Goal: Task Accomplishment & Management: Use online tool/utility

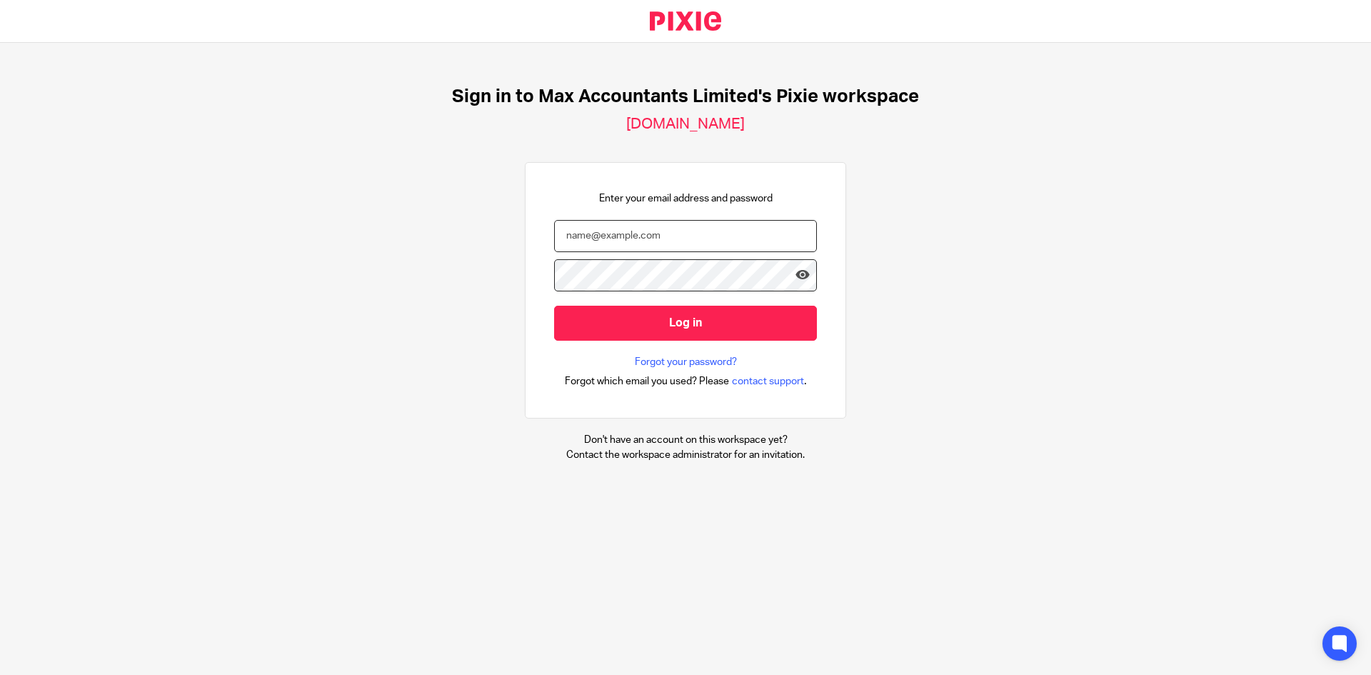
type input "[EMAIL_ADDRESS][DOMAIN_NAME]"
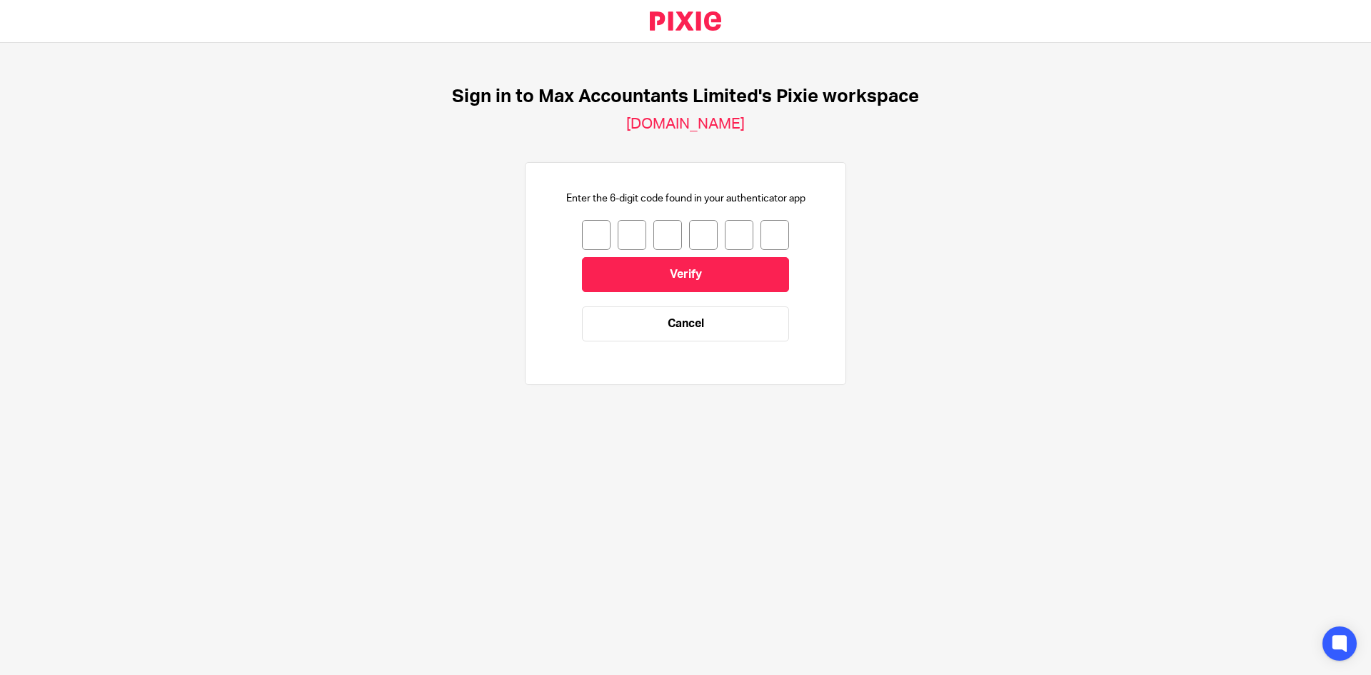
click at [582, 238] on input "number" at bounding box center [596, 235] width 29 height 30
type input "8"
type input "7"
type input "6"
click at [665, 228] on input "6" at bounding box center [667, 235] width 29 height 30
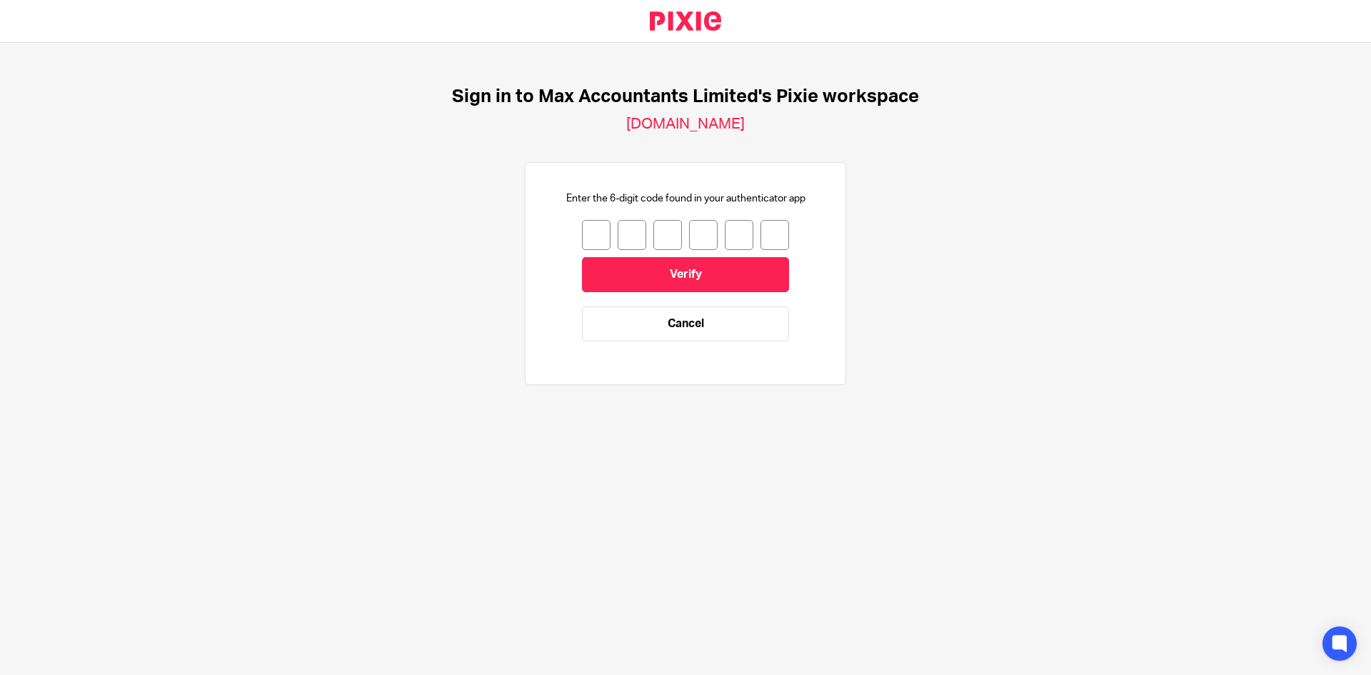
type input "3"
type input "7"
type input "8"
type input "5"
type input "7"
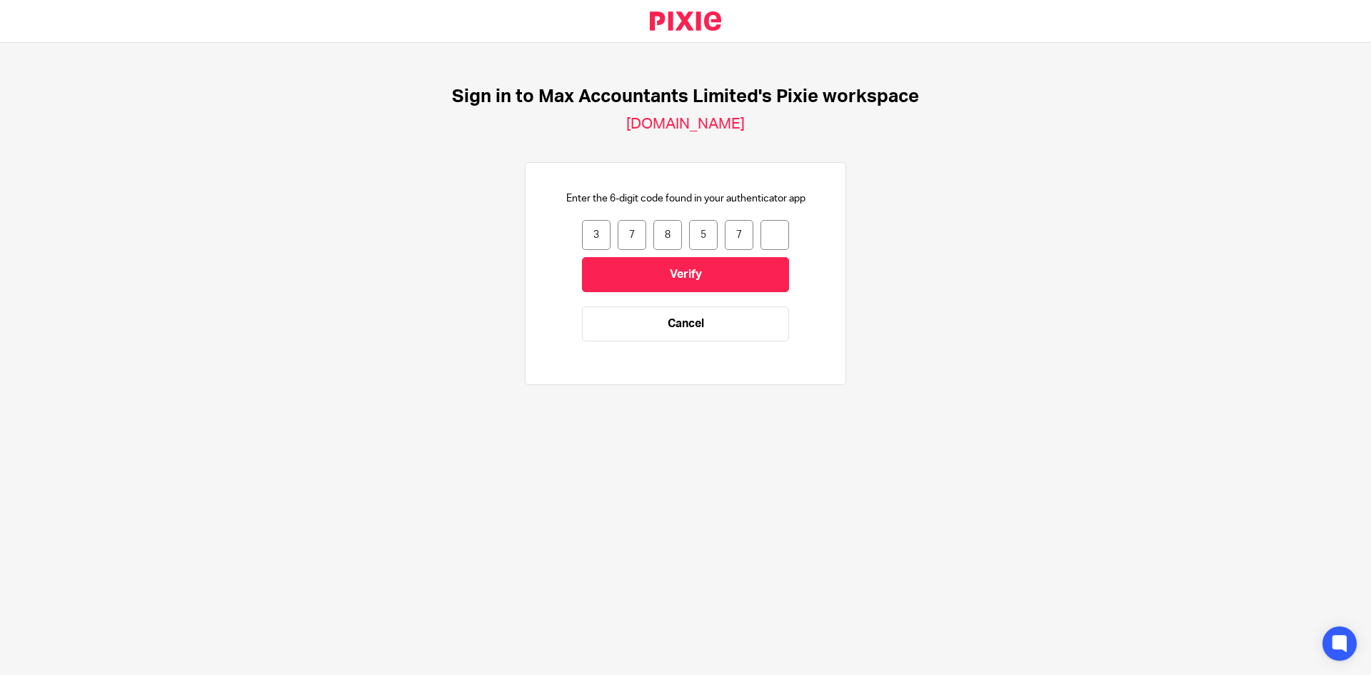
type input "3"
click at [772, 230] on input "3" at bounding box center [774, 235] width 29 height 30
type input "8"
type input "4"
type input "7"
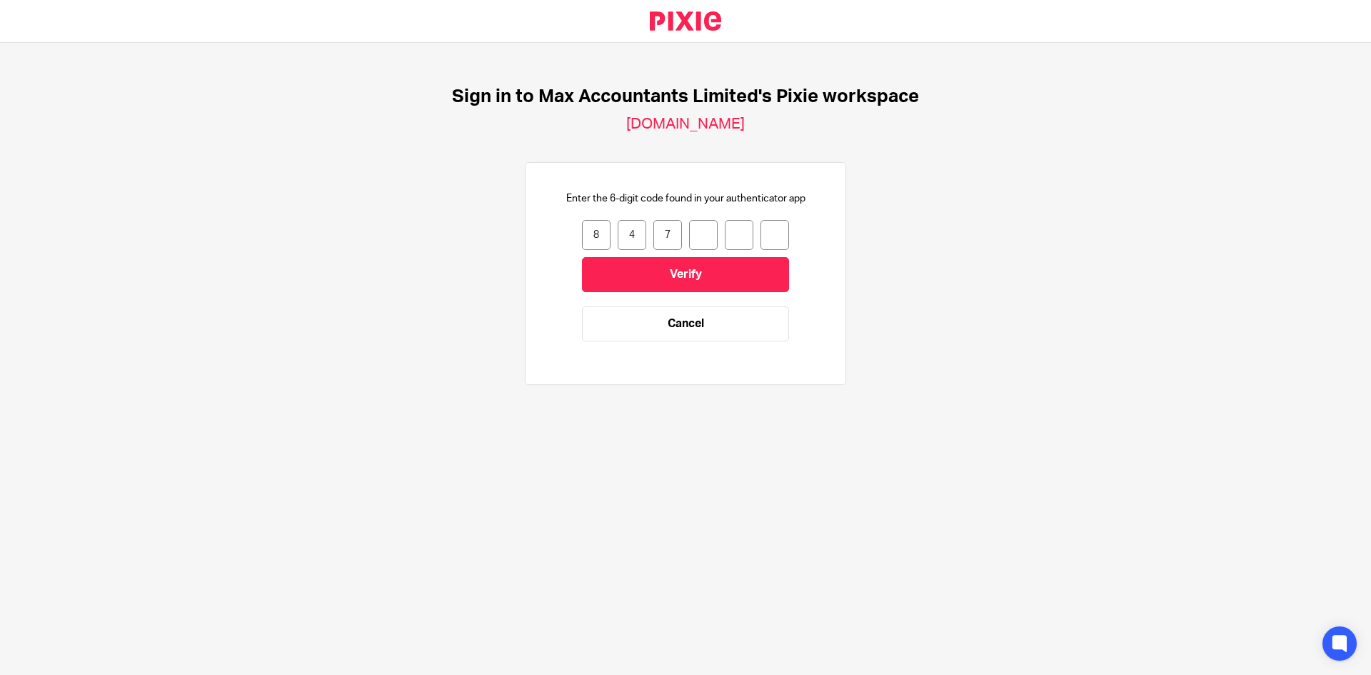
type input "9"
type input "3"
type input "9"
click at [661, 273] on input "Verify" at bounding box center [685, 274] width 207 height 35
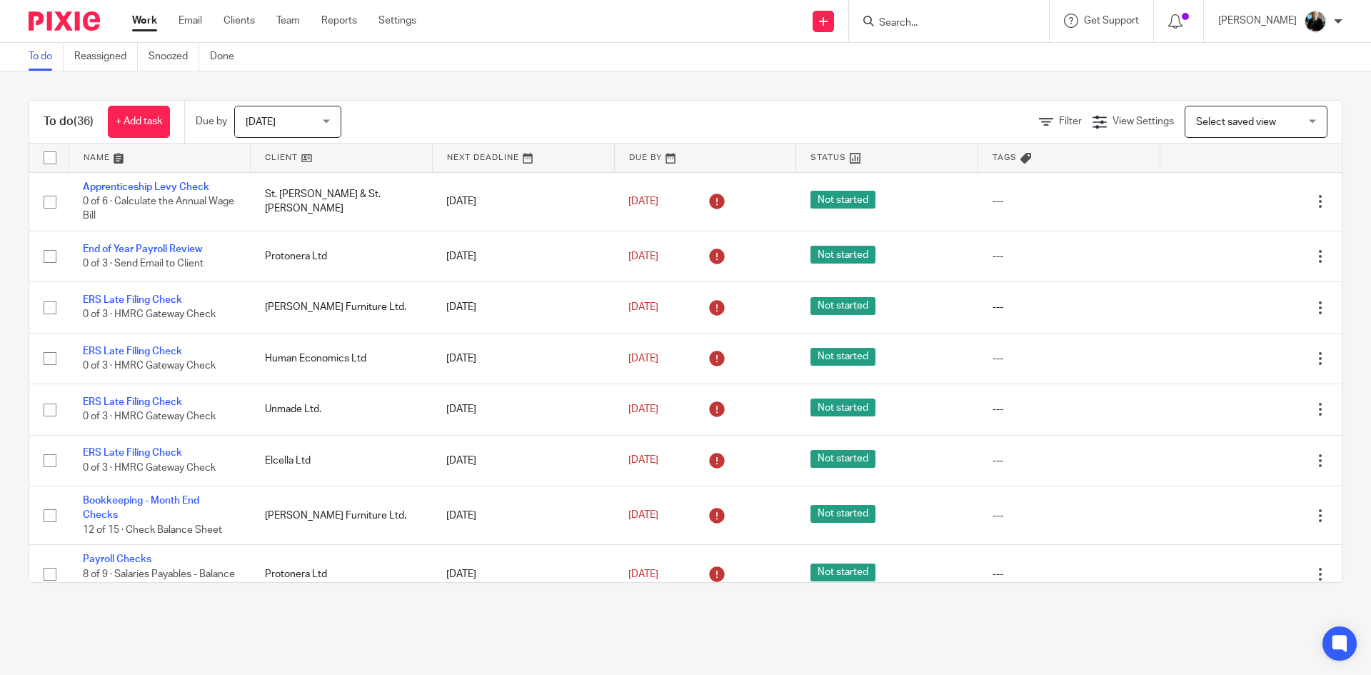
click at [924, 22] on input "Search" at bounding box center [941, 23] width 129 height 13
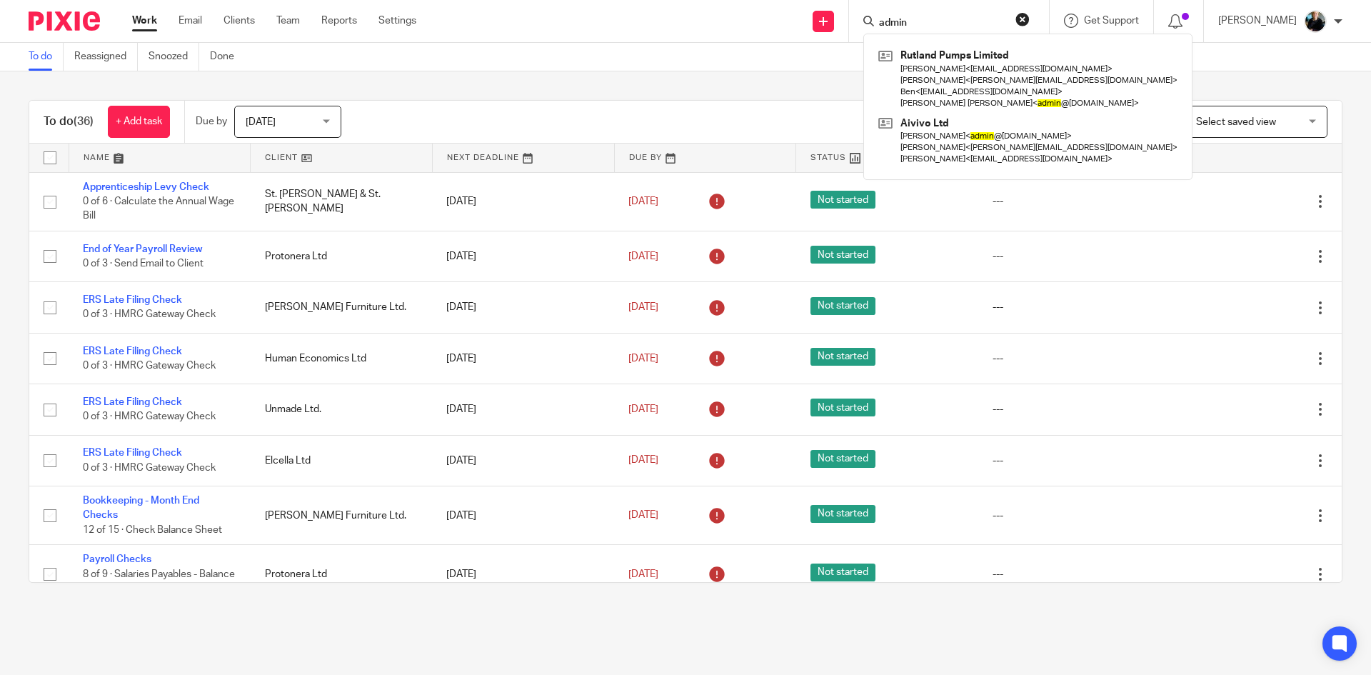
type input "admin"
click at [810, 66] on div "To do Reassigned Snoozed Done" at bounding box center [685, 57] width 1371 height 29
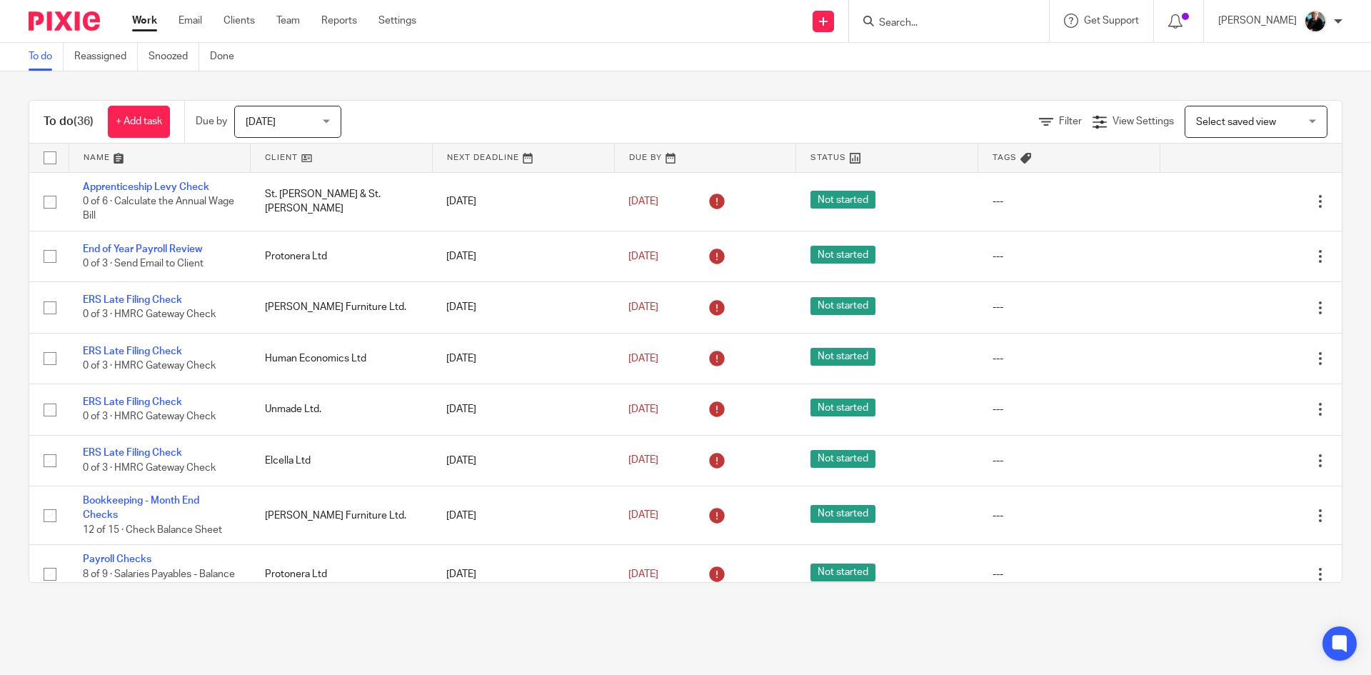
click at [927, 20] on input "Search" at bounding box center [941, 23] width 129 height 13
click at [922, 21] on input "Search" at bounding box center [941, 23] width 129 height 13
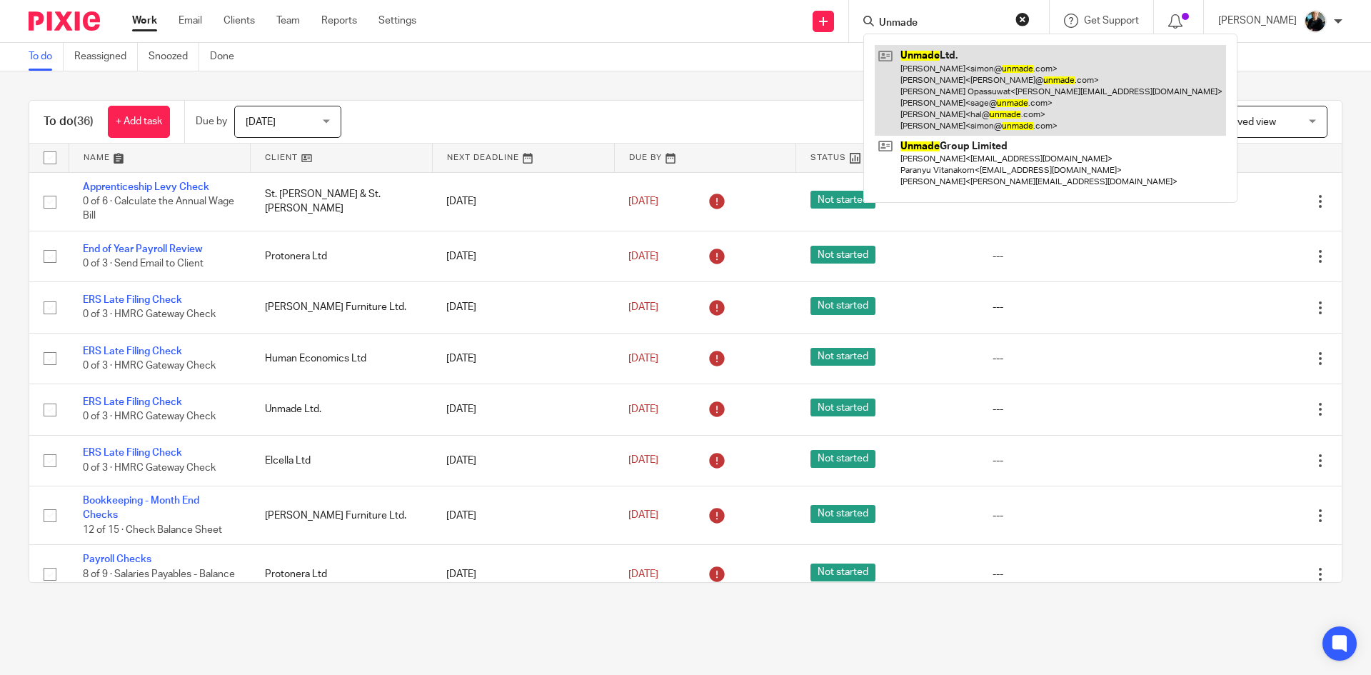
type input "Unmade"
click at [1081, 98] on link at bounding box center [1050, 90] width 351 height 91
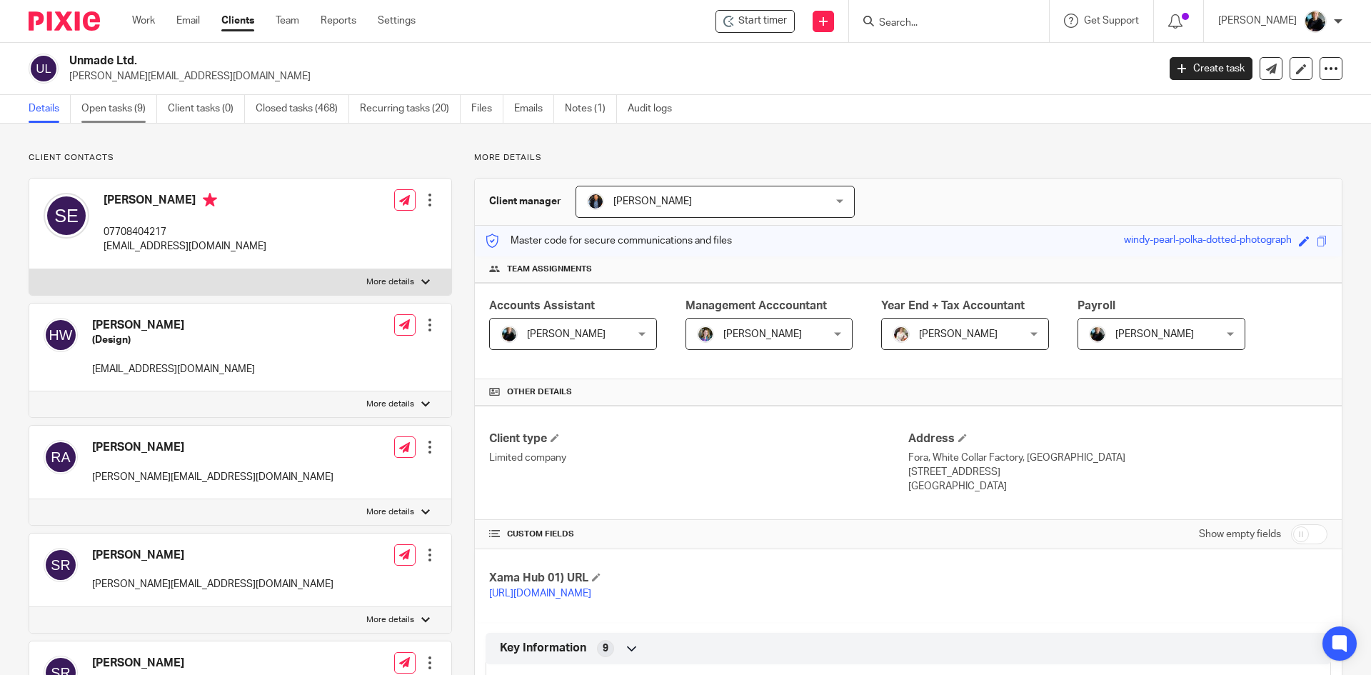
click at [136, 104] on link "Open tasks (9)" at bounding box center [119, 109] width 76 height 28
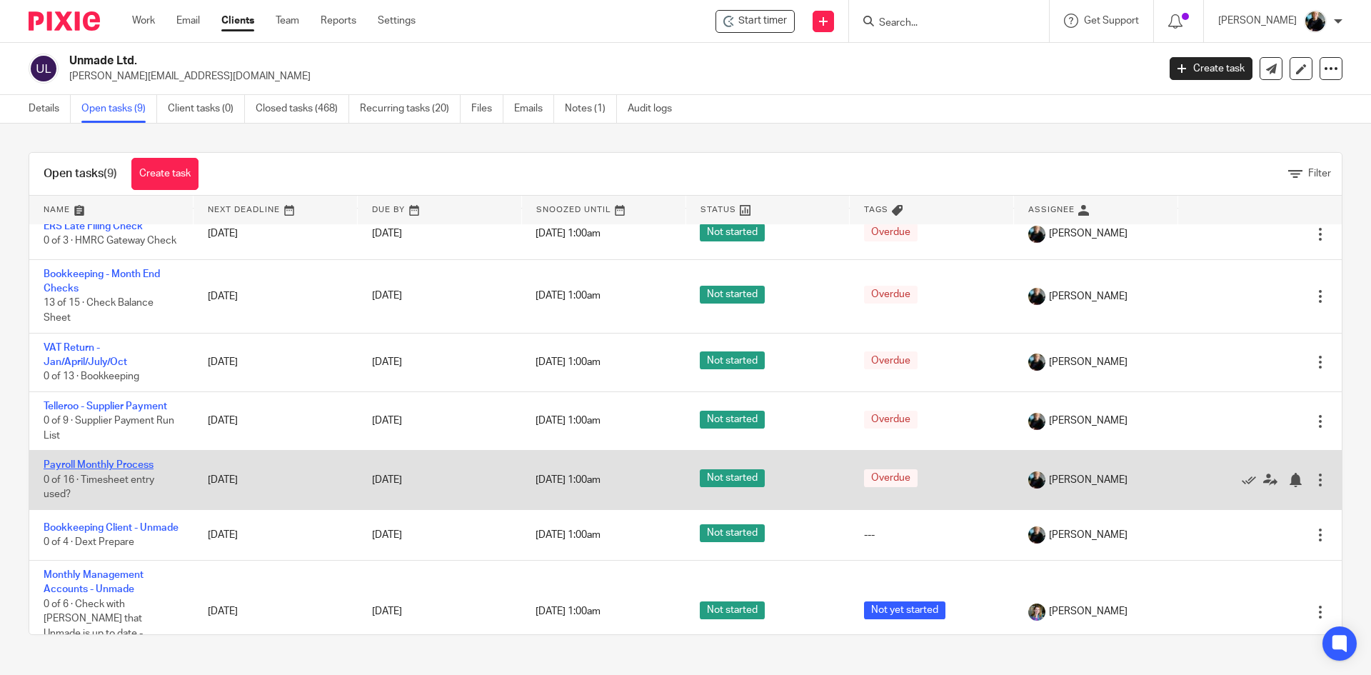
scroll to position [143, 0]
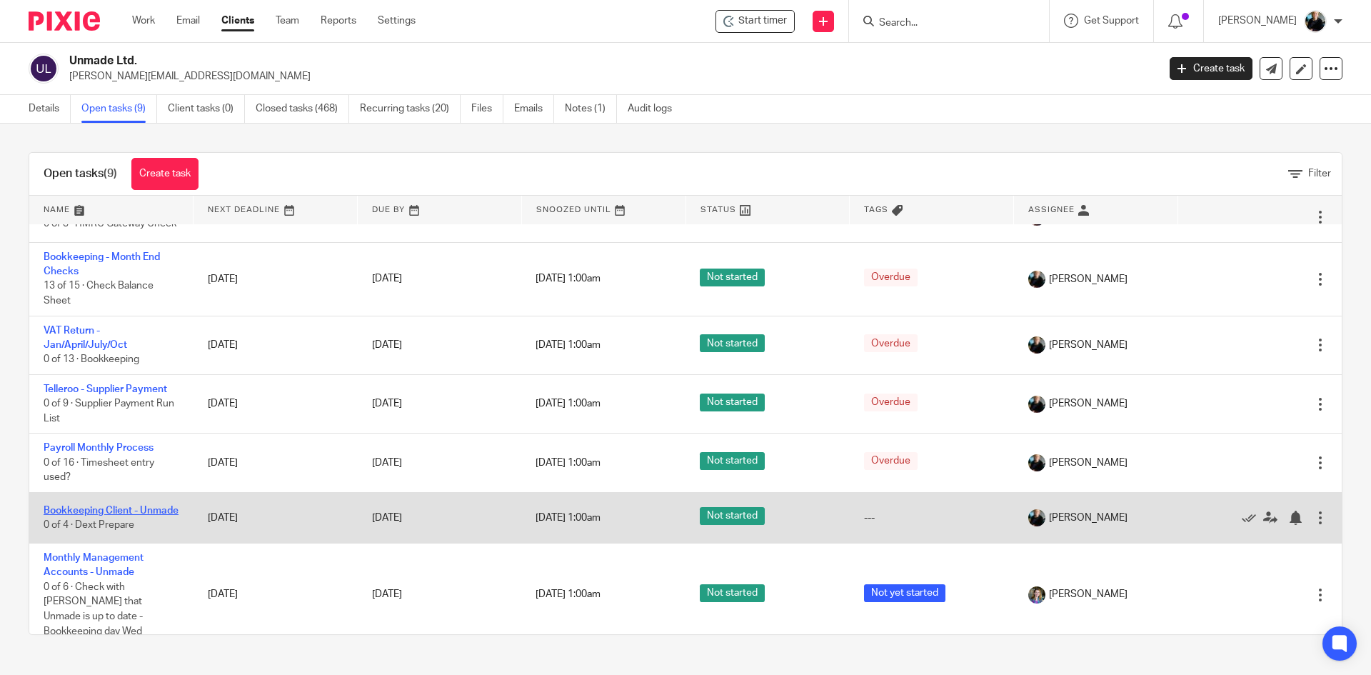
click at [91, 515] on link "Bookkeeping Client - Unmade" at bounding box center [111, 510] width 135 height 10
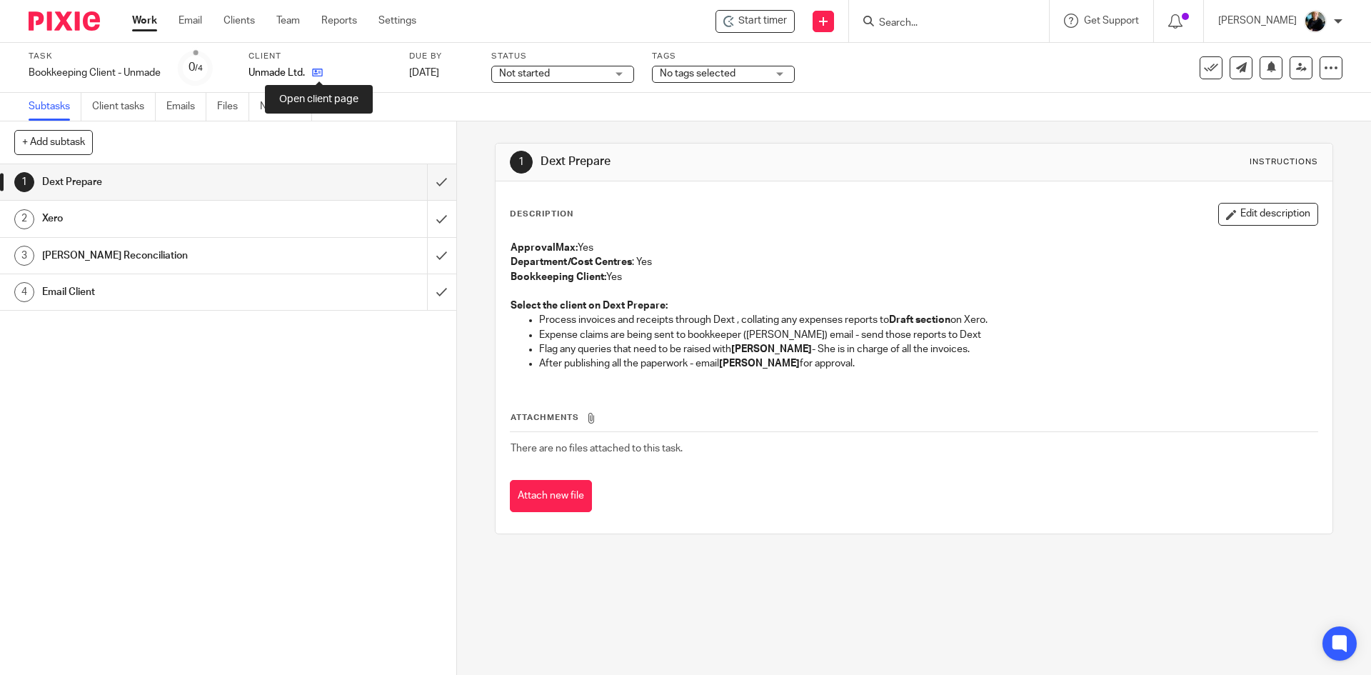
click at [323, 76] on icon at bounding box center [317, 72] width 11 height 11
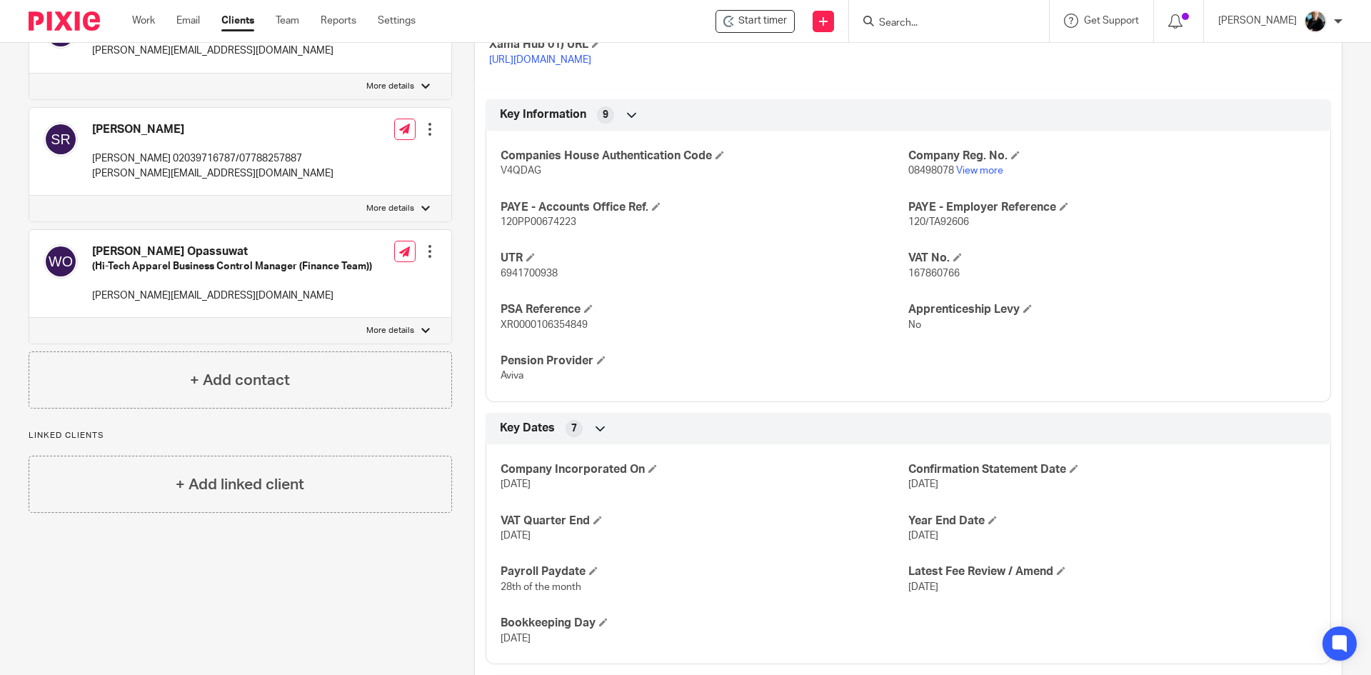
scroll to position [807, 0]
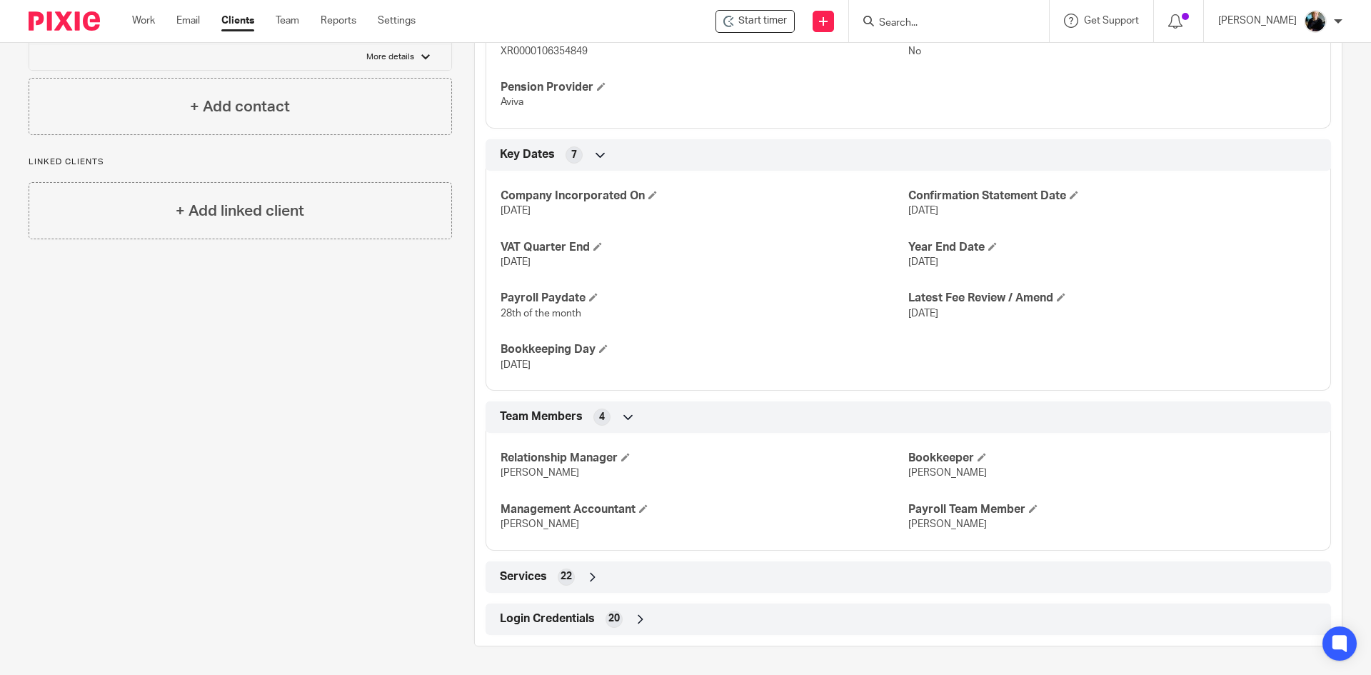
click at [642, 618] on icon at bounding box center [640, 619] width 14 height 14
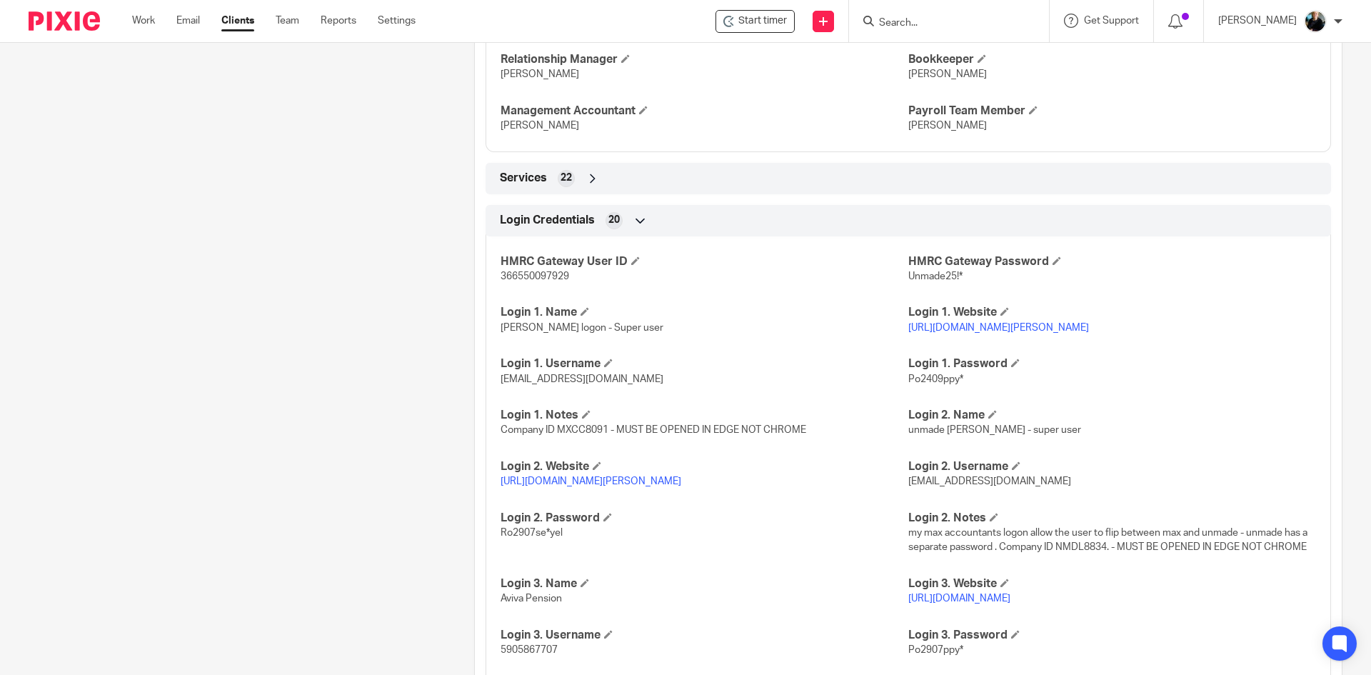
scroll to position [1378, 0]
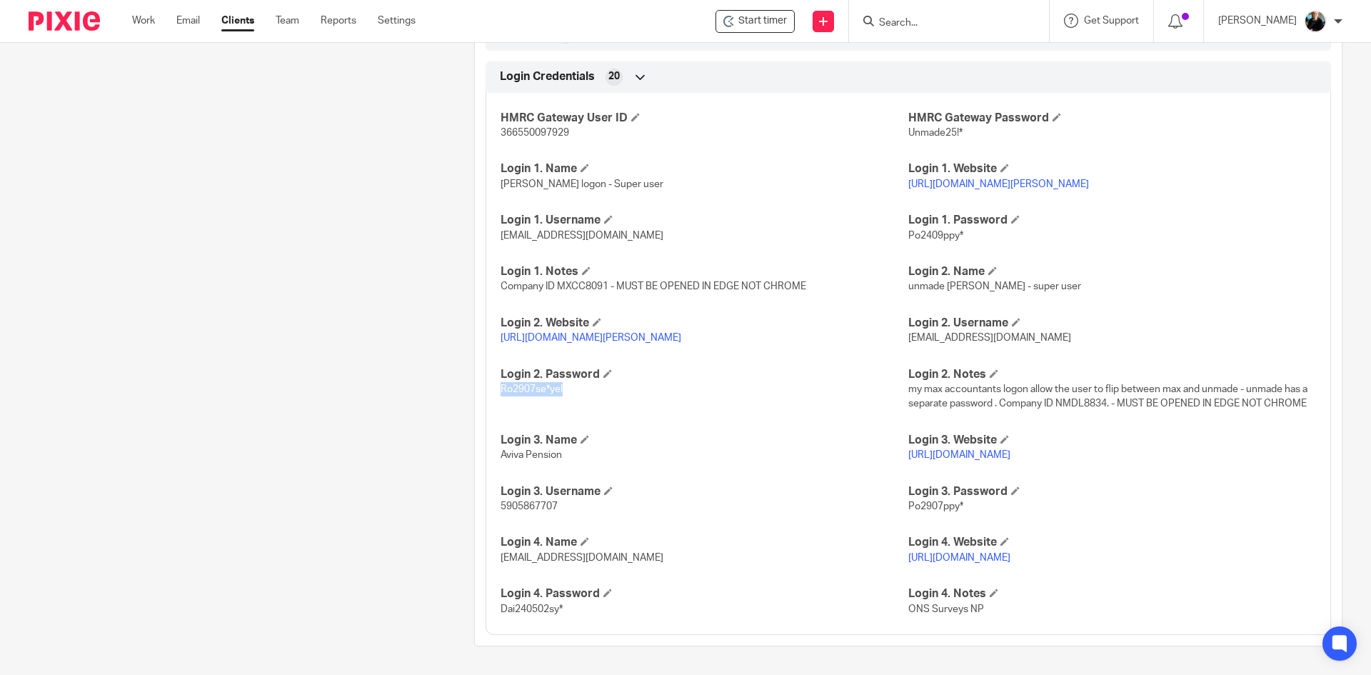
drag, startPoint x: 560, startPoint y: 390, endPoint x: 497, endPoint y: 392, distance: 62.8
click at [500, 392] on p "Ro2907se*yel" at bounding box center [704, 389] width 408 height 14
copy span "Ro2907se*yel"
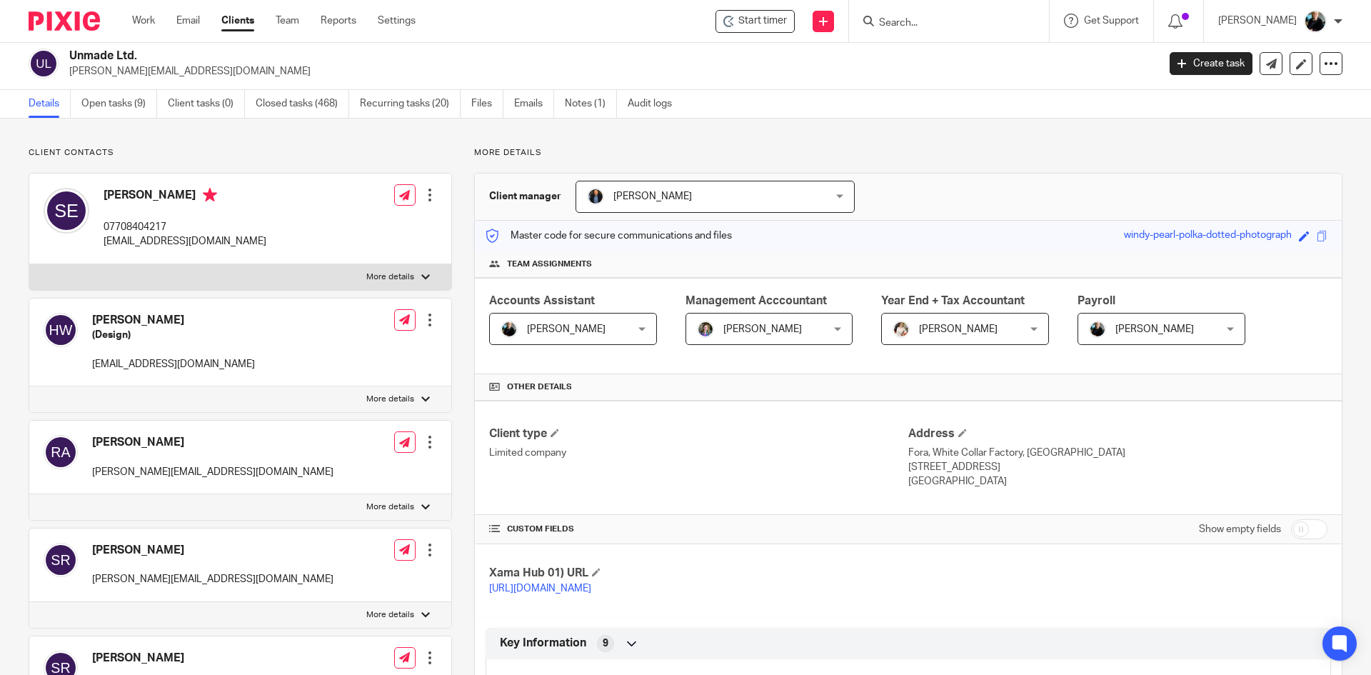
scroll to position [0, 0]
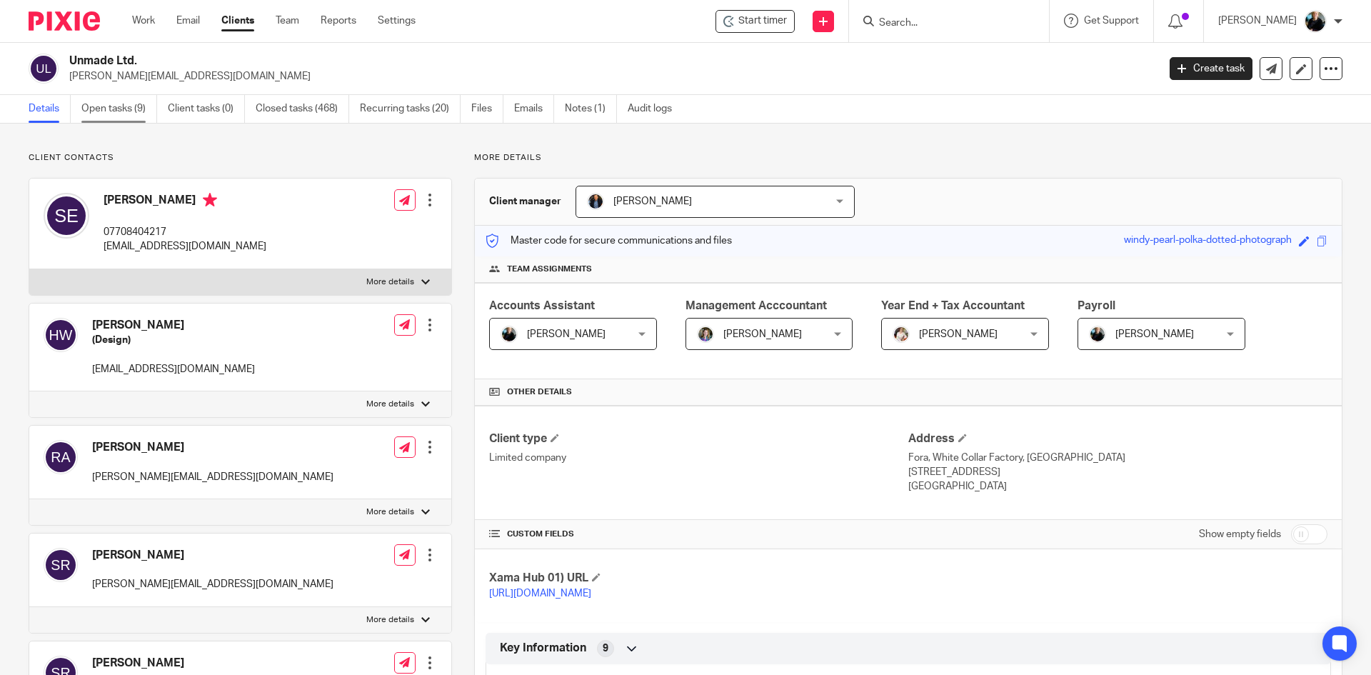
click at [113, 110] on link "Open tasks (9)" at bounding box center [119, 109] width 76 height 28
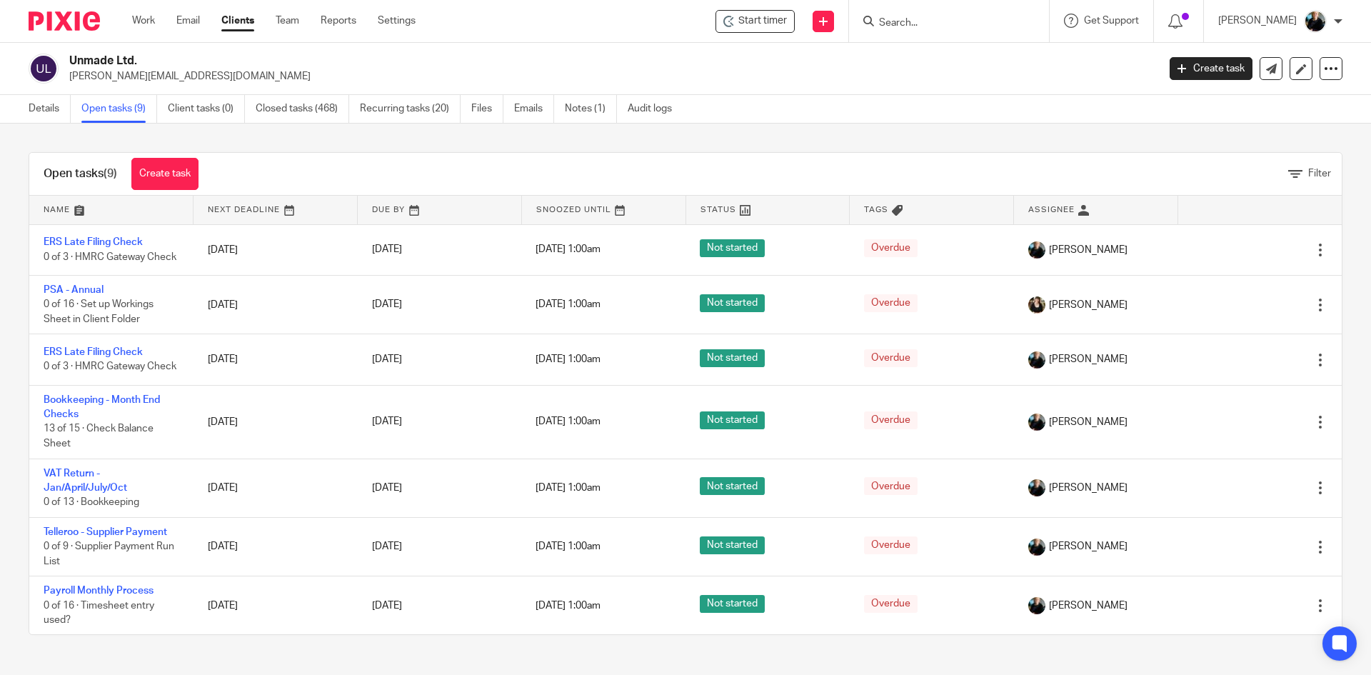
click at [918, 29] on form at bounding box center [953, 21] width 152 height 18
click at [927, 48] on div "Unmade Ltd. simon@unmade.com Create task Update from Companies House Export dat…" at bounding box center [685, 69] width 1371 height 52
click at [914, 25] on input "Search" at bounding box center [941, 23] width 129 height 13
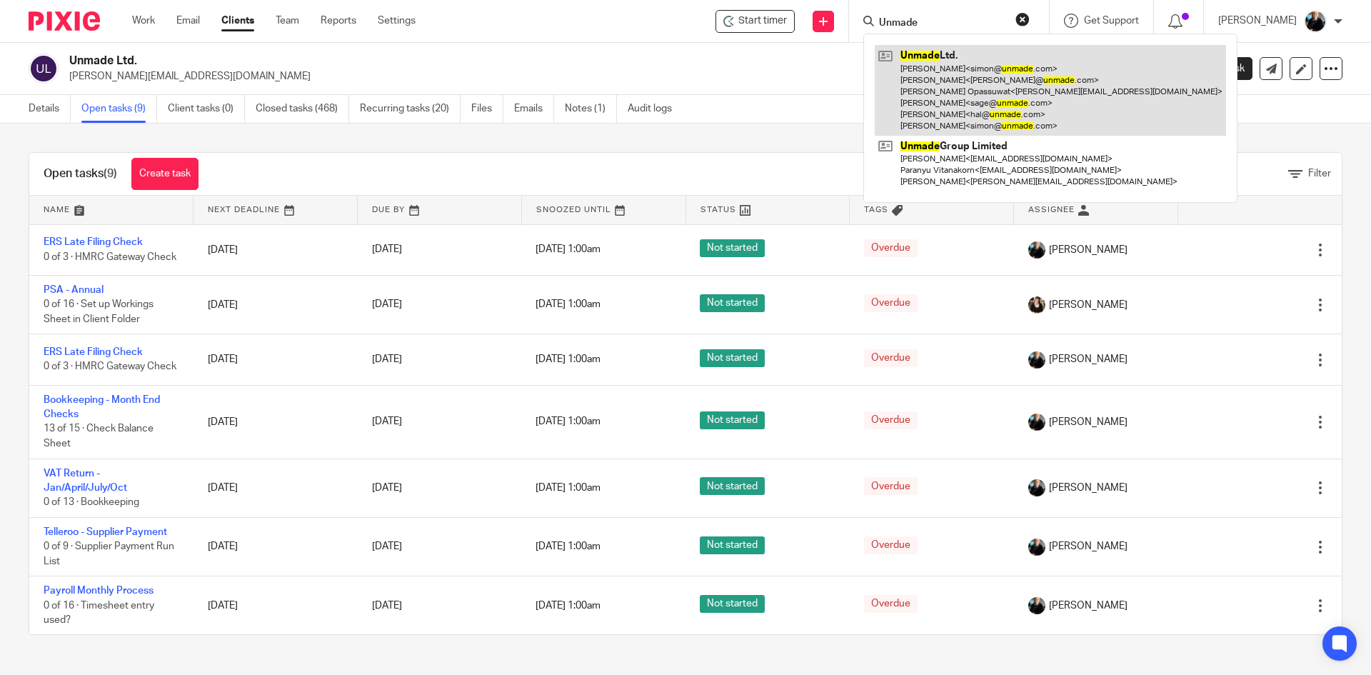
type input "Unmade"
click at [1023, 90] on link at bounding box center [1050, 90] width 351 height 91
click at [989, 91] on link at bounding box center [1050, 90] width 351 height 91
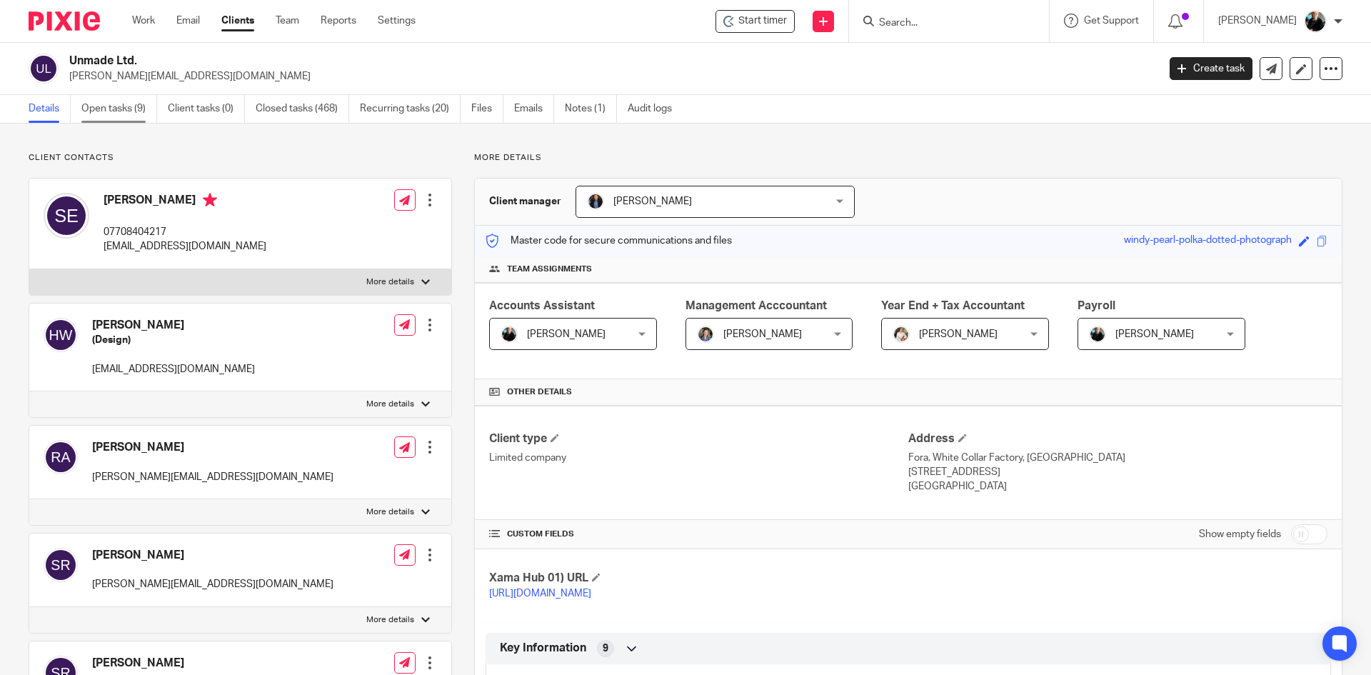
click at [124, 122] on link "Open tasks (9)" at bounding box center [119, 109] width 76 height 28
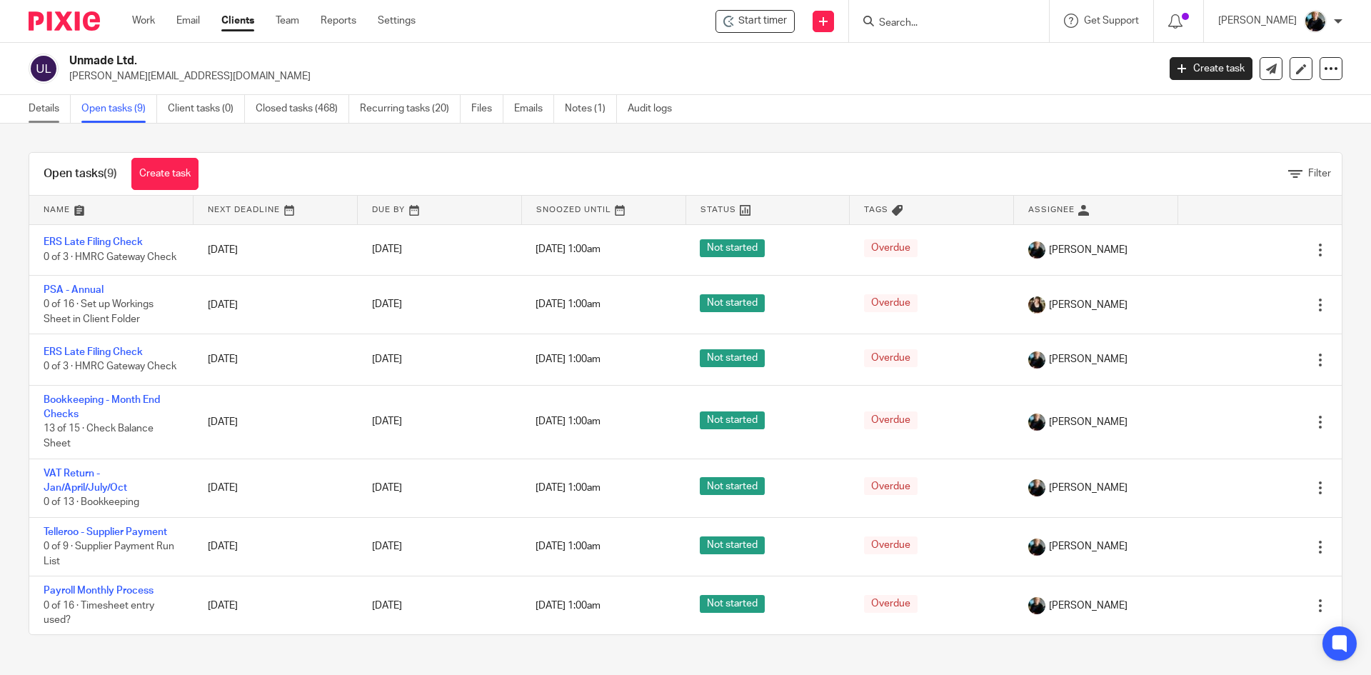
click at [44, 113] on link "Details" at bounding box center [50, 109] width 42 height 28
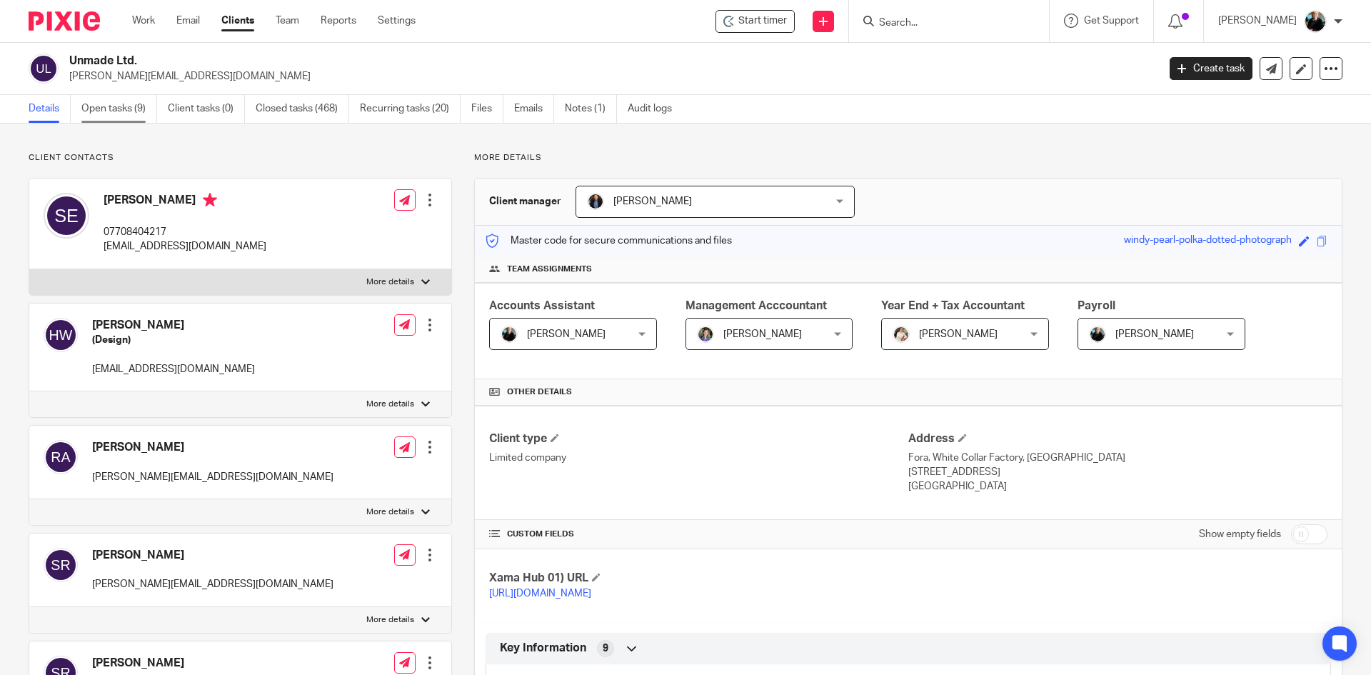
click at [117, 106] on link "Open tasks (9)" at bounding box center [119, 109] width 76 height 28
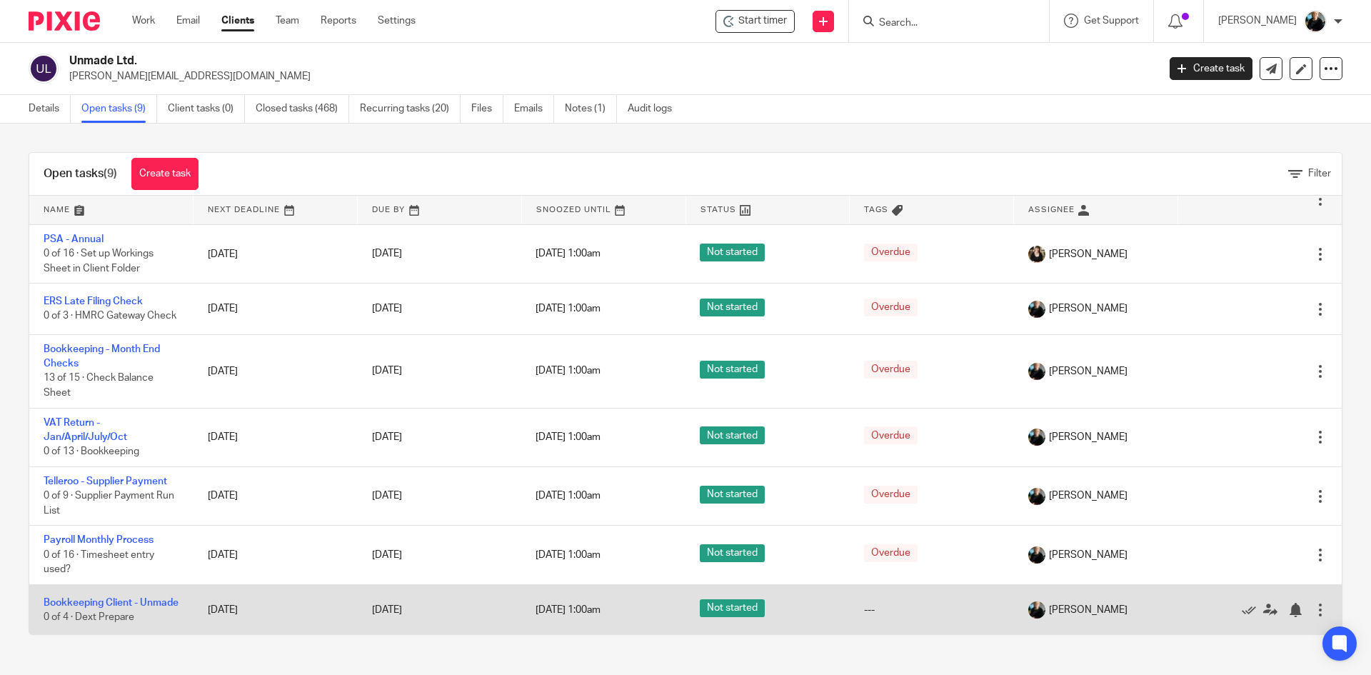
scroll to position [143, 0]
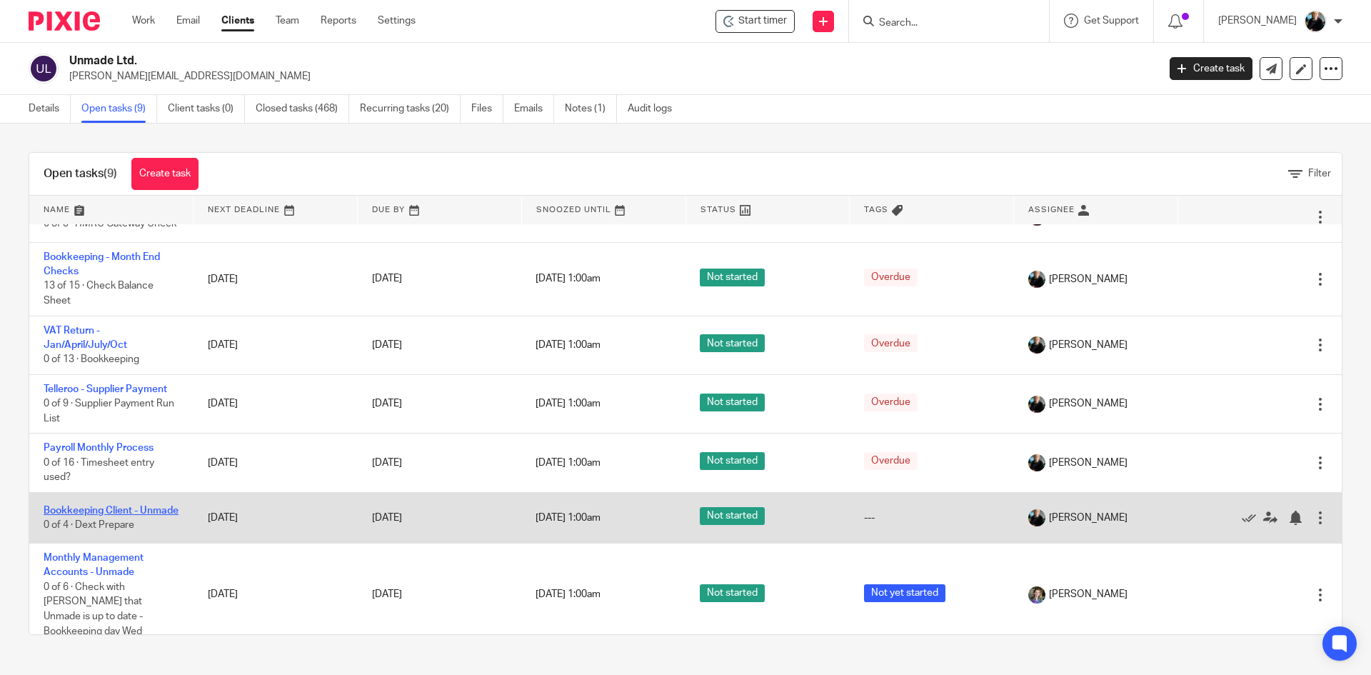
click at [81, 515] on link "Bookkeeping Client - Unmade" at bounding box center [111, 510] width 135 height 10
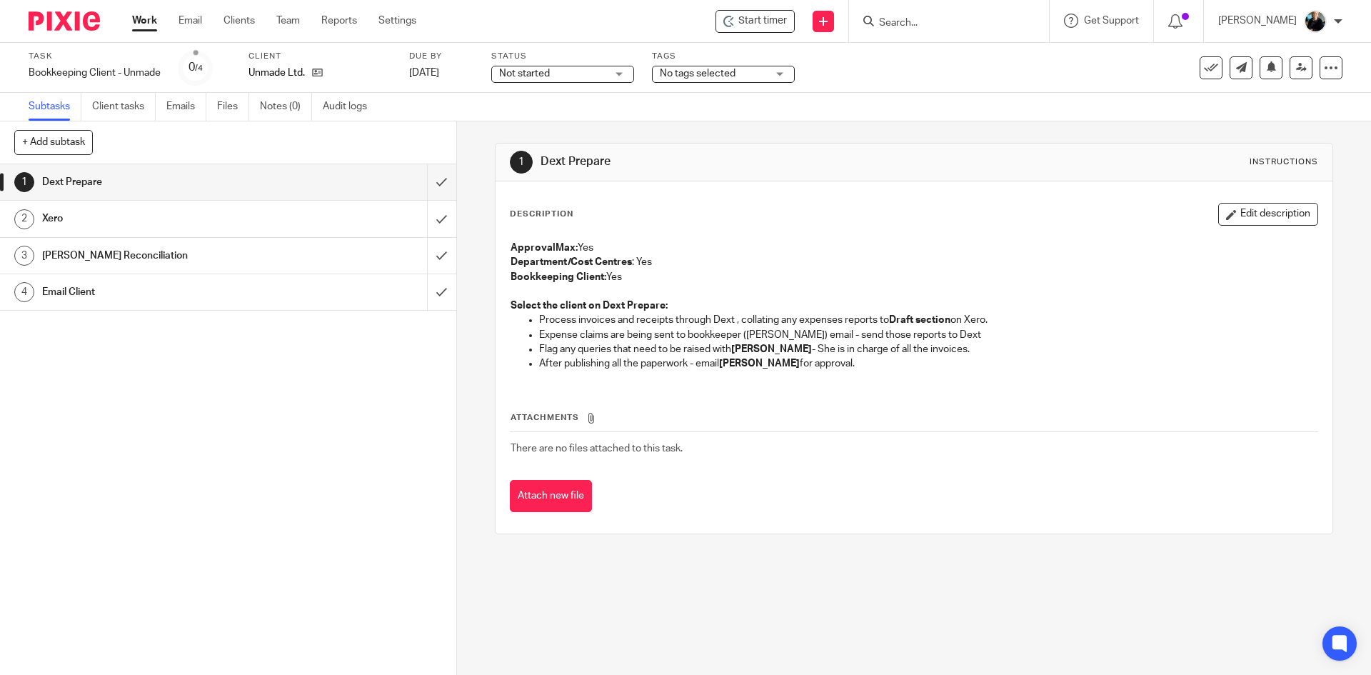
click at [741, 24] on span "Start timer" at bounding box center [762, 21] width 49 height 15
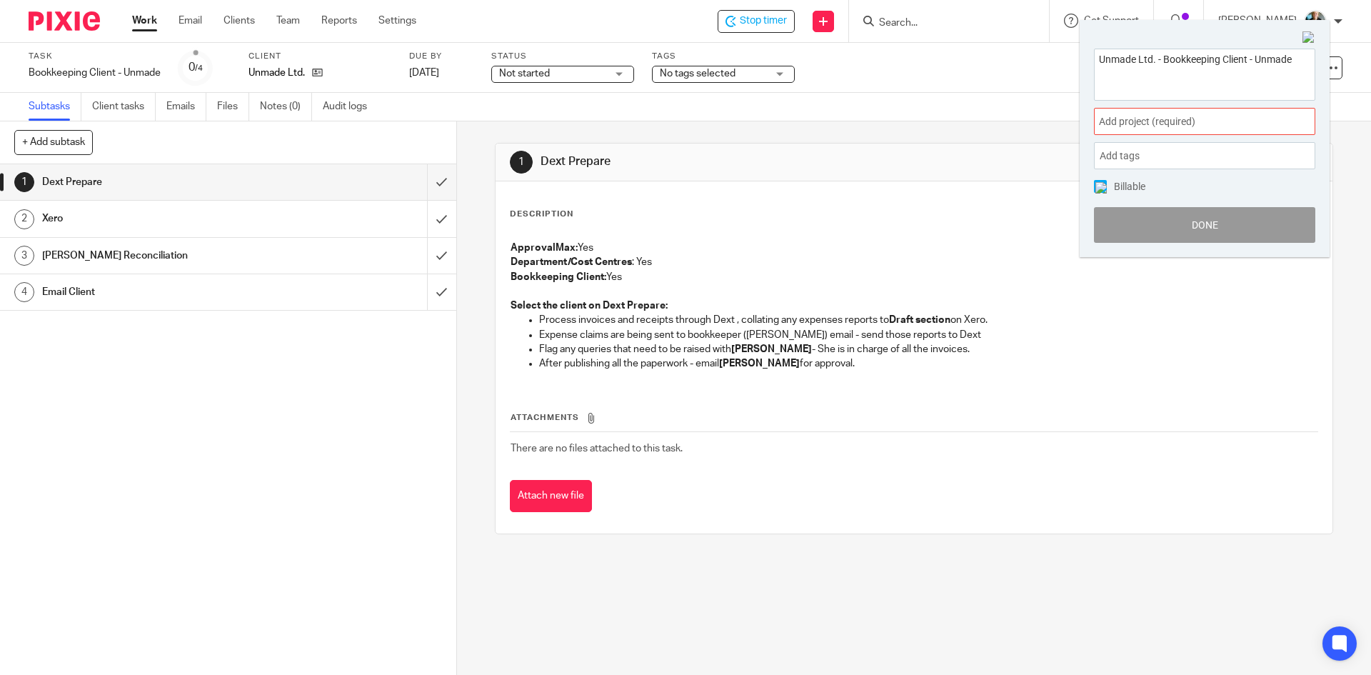
click at [1163, 122] on span "Add project (required) :" at bounding box center [1189, 121] width 180 height 15
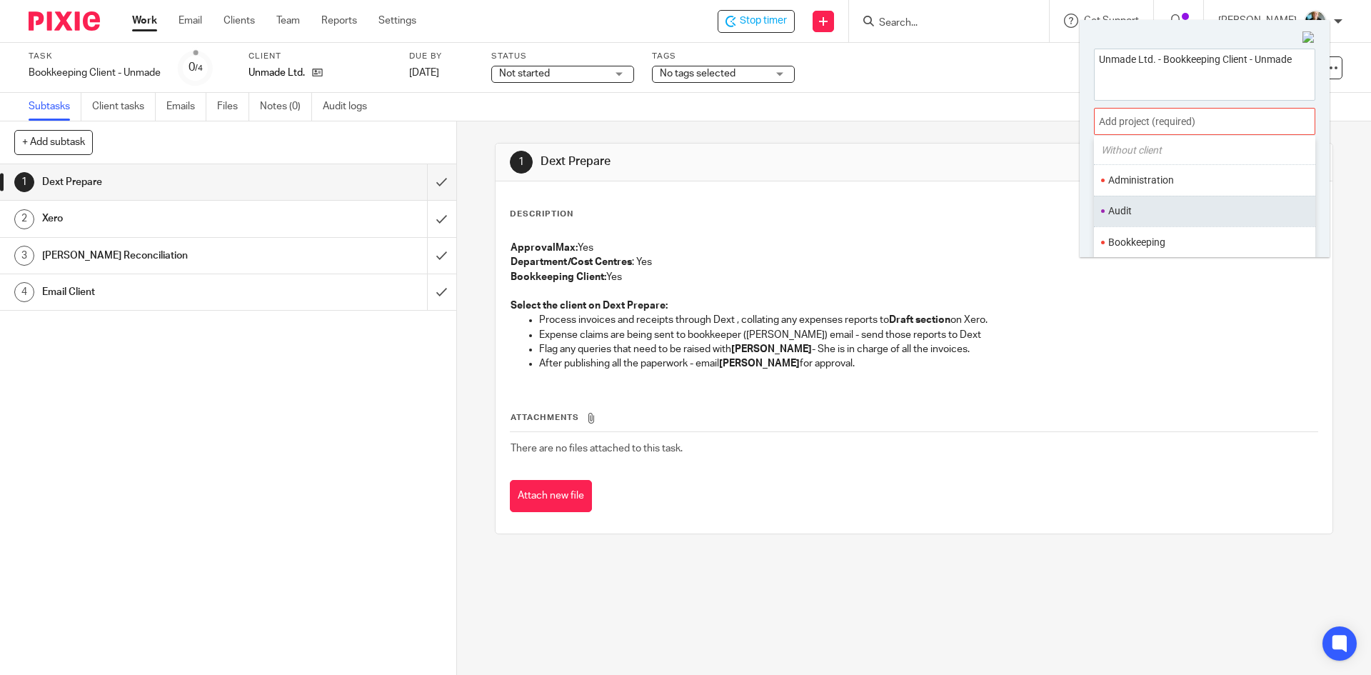
scroll to position [71, 0]
click at [1141, 218] on li "Bookkeeping" at bounding box center [1201, 217] width 186 height 15
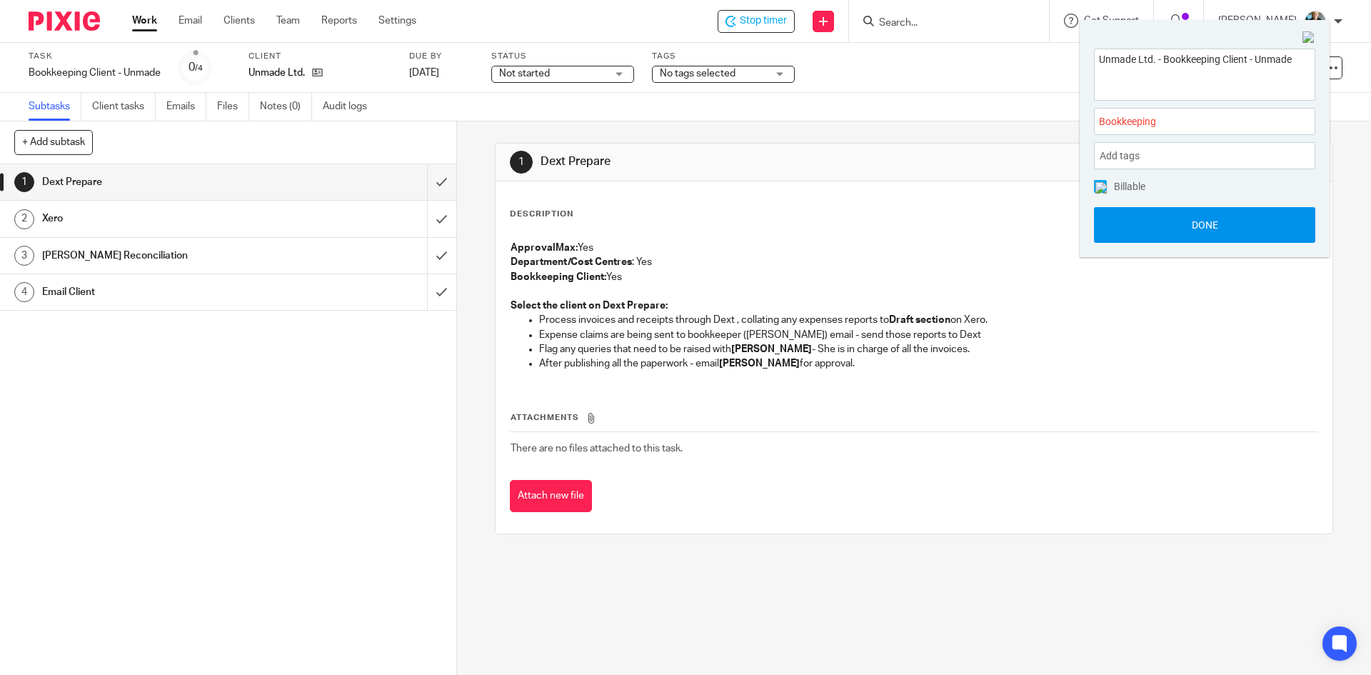
click at [1183, 225] on button "Done" at bounding box center [1204, 225] width 221 height 36
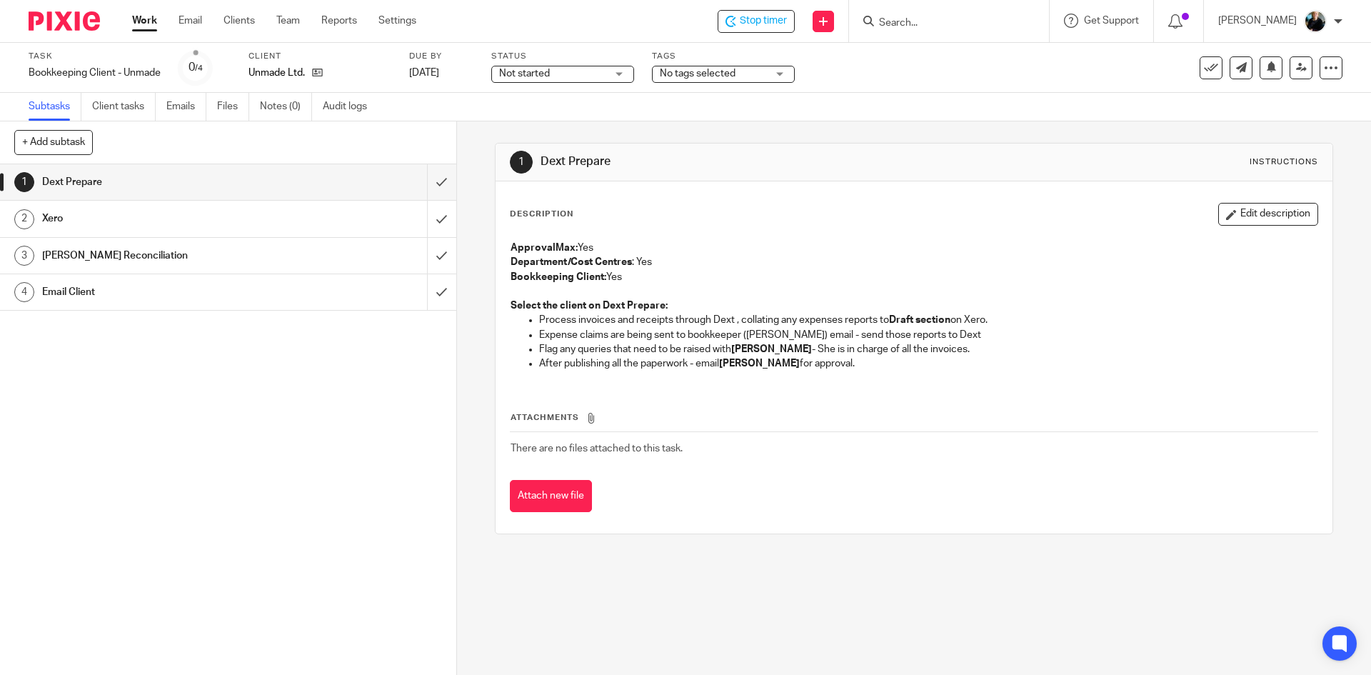
click at [810, 231] on div "Description Edit description ApprovalMax: Yes Department/Cost Centres : Yes Boo…" at bounding box center [913, 292] width 807 height 179
